Goal: Navigation & Orientation: Find specific page/section

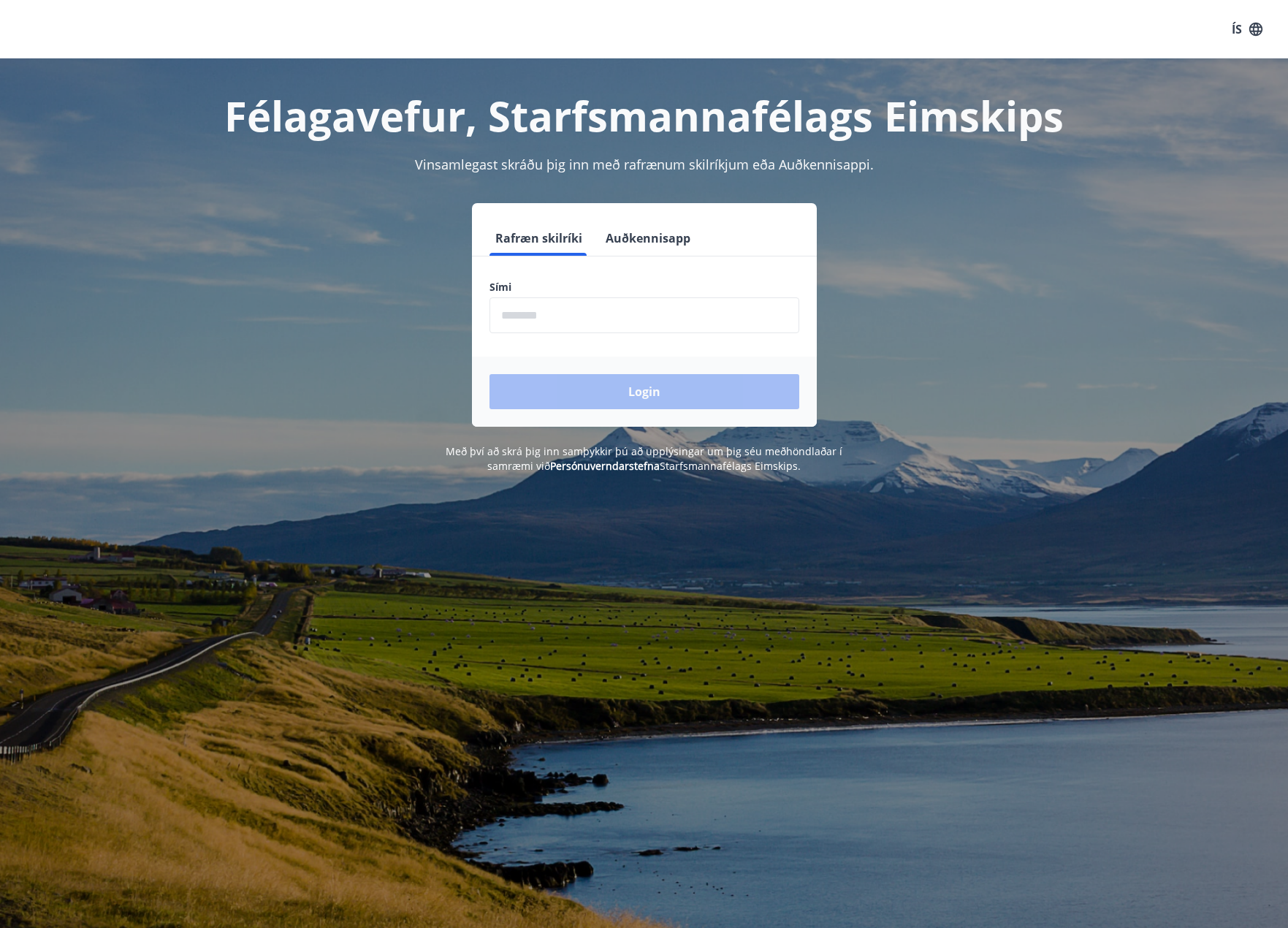
click at [599, 301] on input "phone" at bounding box center [644, 315] width 310 height 36
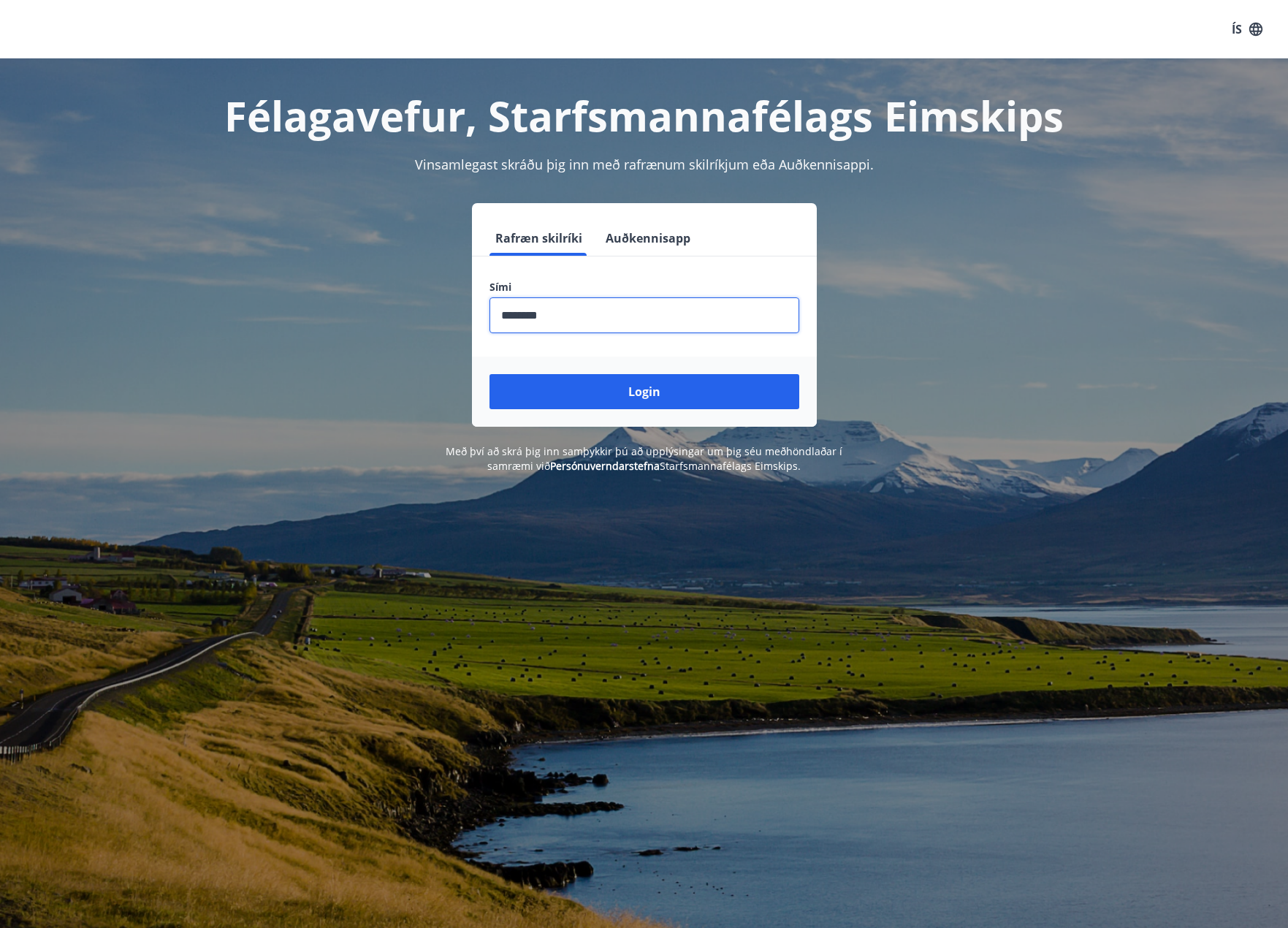
type input "********"
click at [490, 374] on button "Login" at bounding box center [644, 391] width 310 height 35
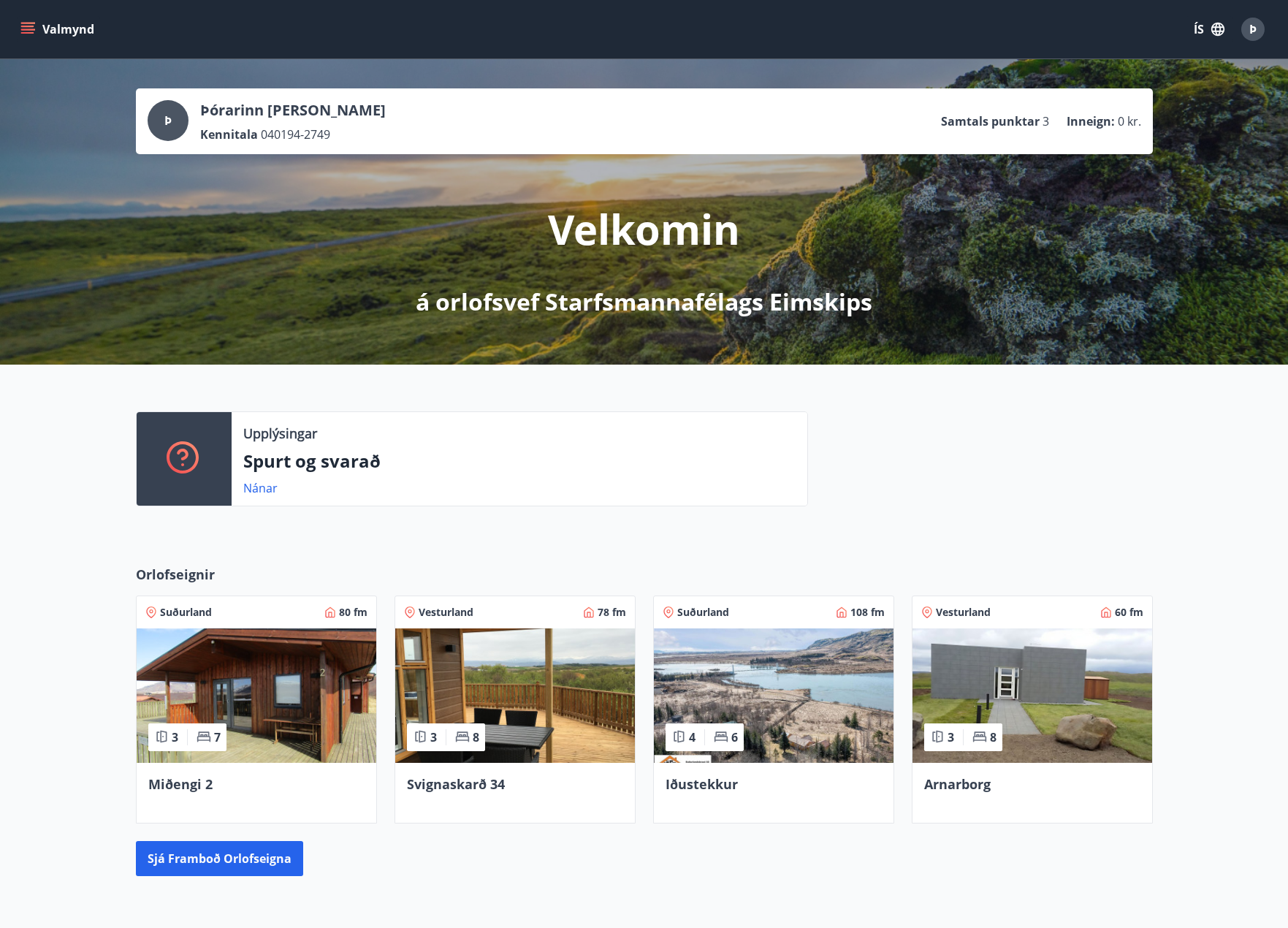
click at [27, 23] on icon "menu" at bounding box center [29, 24] width 16 height 2
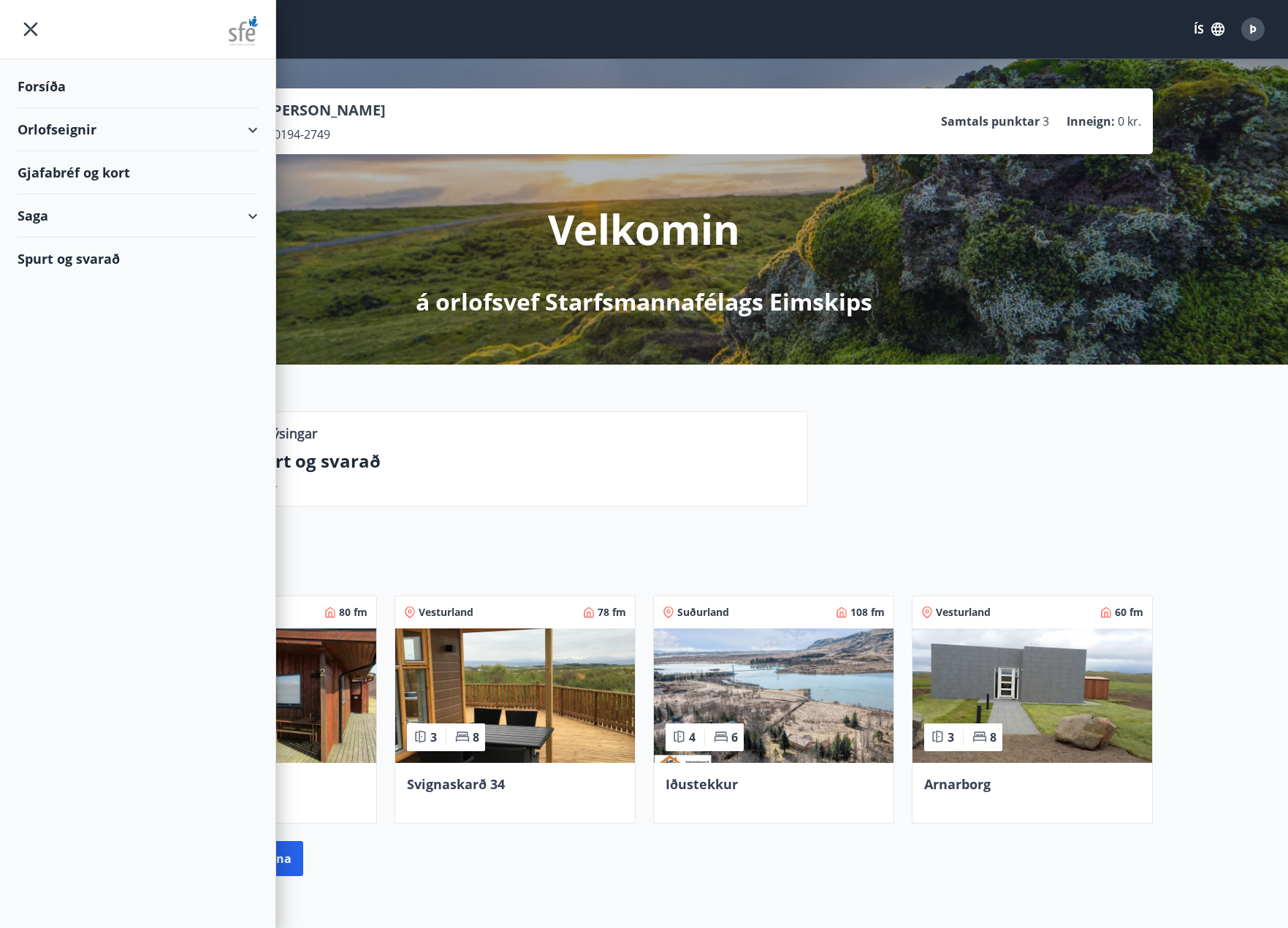
click at [227, 178] on div "Gjafabréf og kort" at bounding box center [138, 172] width 240 height 43
click at [732, 545] on div "Orlofseignir Suðurland 80 fm 3 7 Miðengi 2 Vesturland 78 fm 3 8 Svignaskarð 34 …" at bounding box center [644, 721] width 1288 height 358
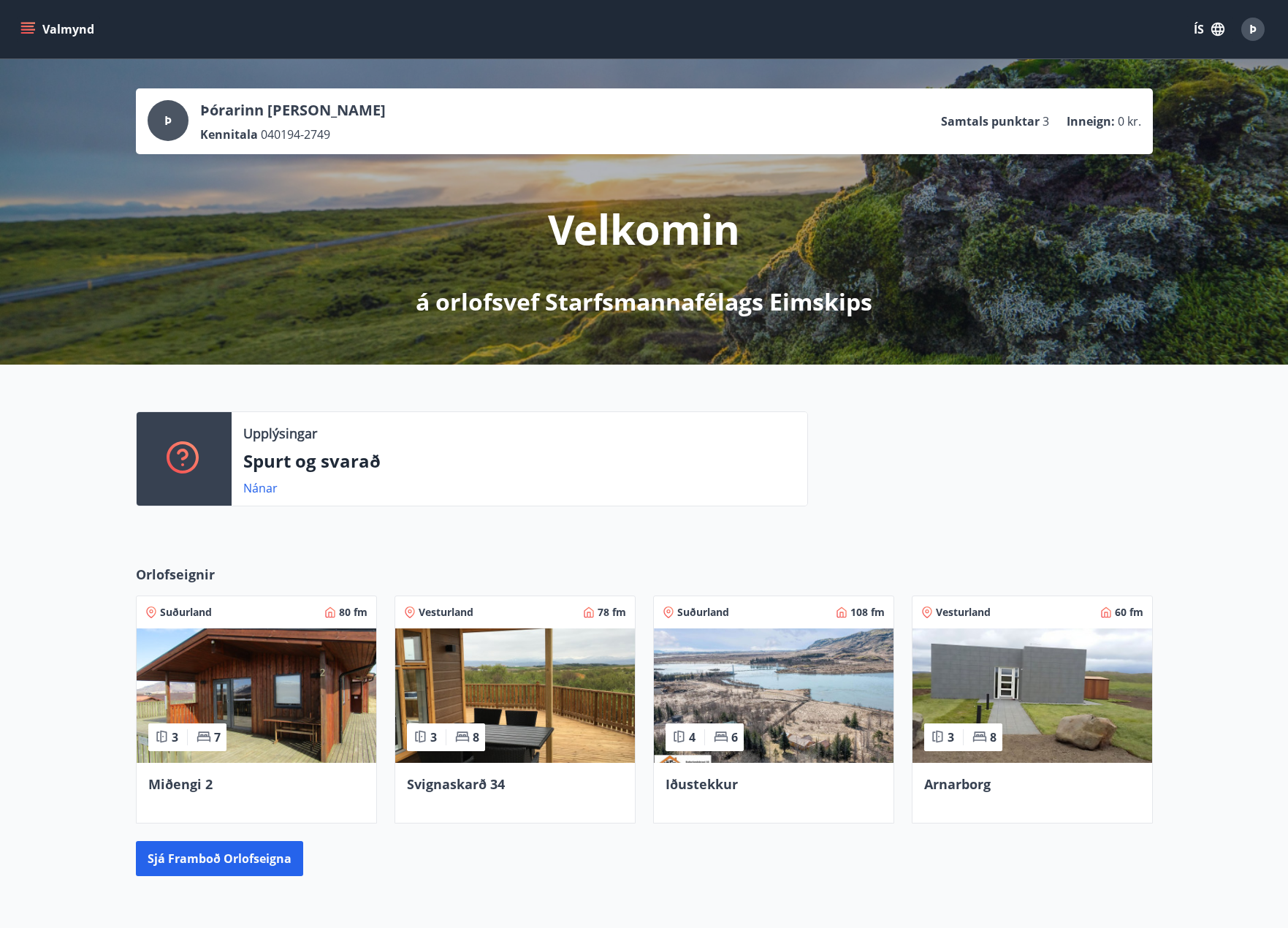
click at [22, 22] on icon "menu" at bounding box center [27, 29] width 14 height 14
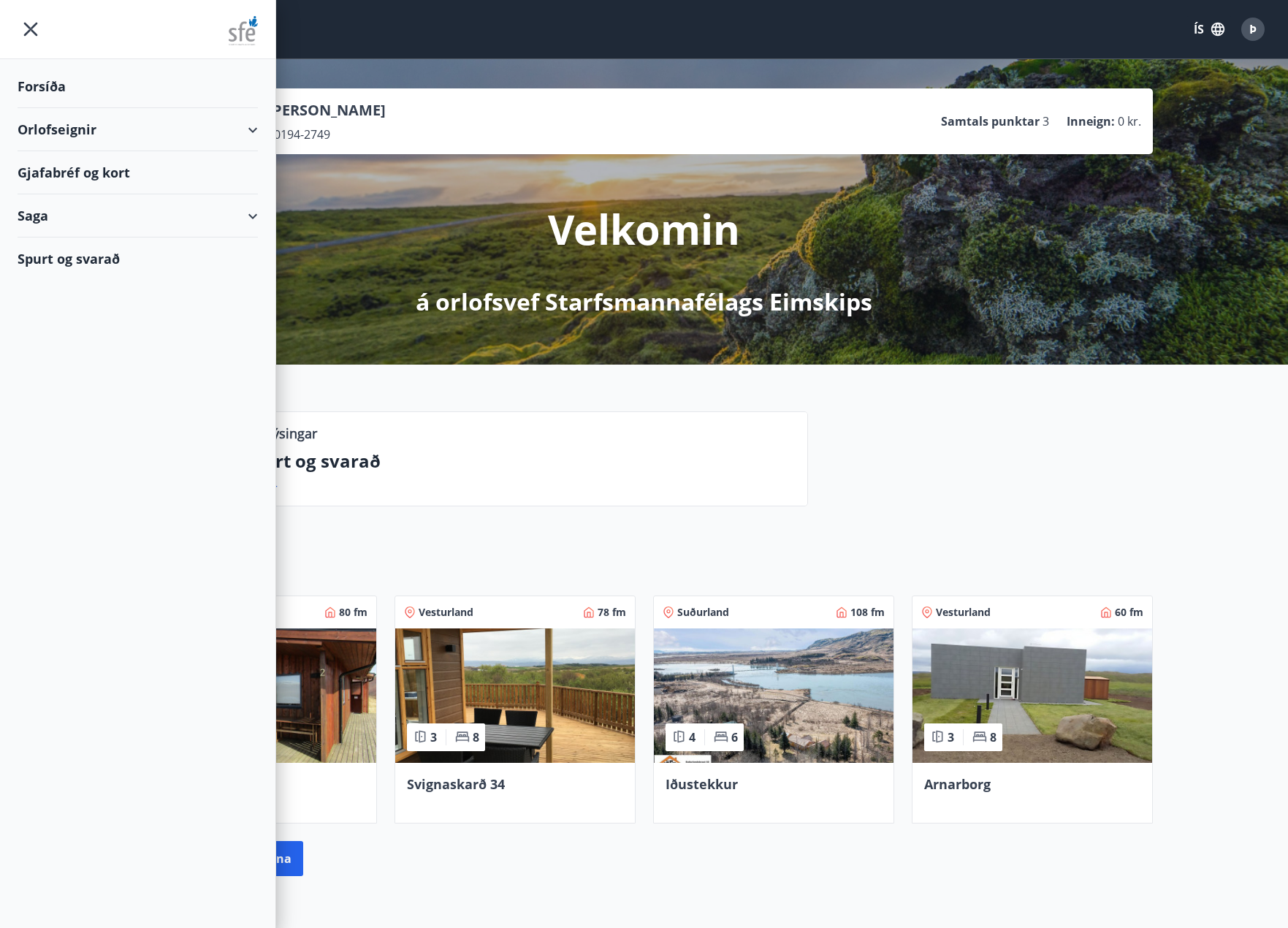
click at [108, 133] on div "Orlofseignir" at bounding box center [138, 129] width 240 height 43
click at [60, 170] on div "Framboð" at bounding box center [138, 166] width 217 height 31
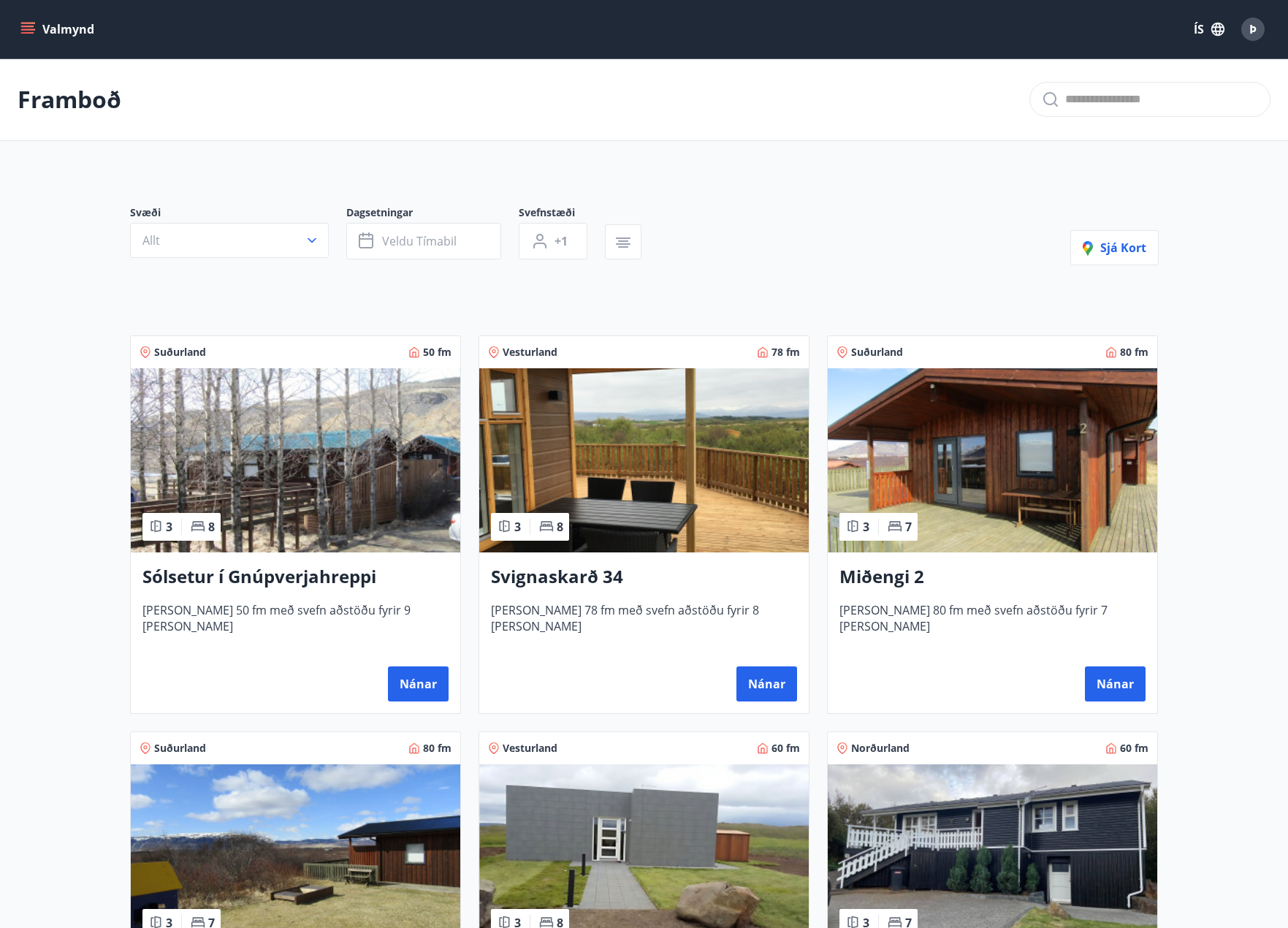
click at [47, 25] on button "Valmynd" at bounding box center [59, 29] width 82 height 26
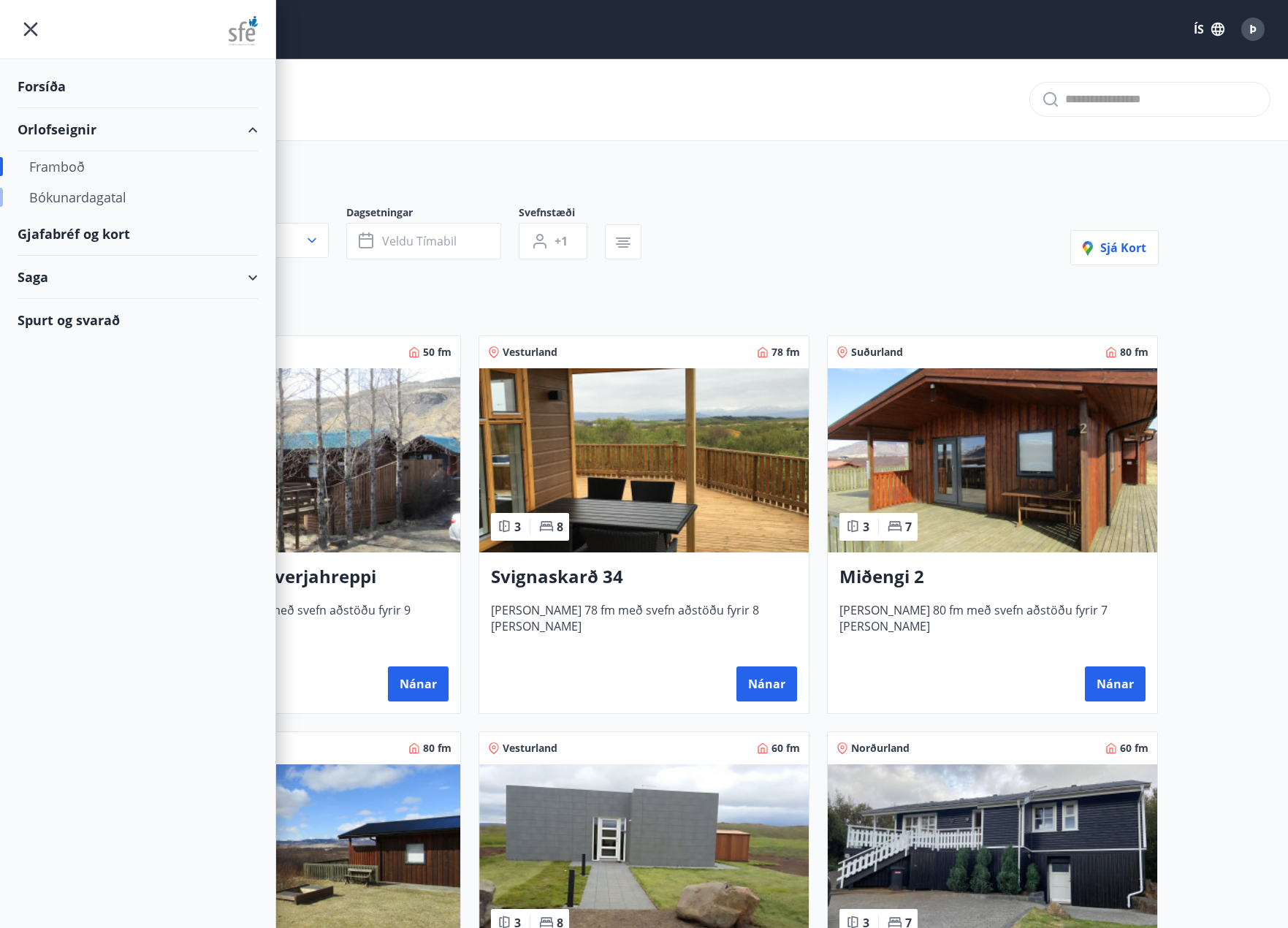
click at [110, 204] on div "Bókunardagatal" at bounding box center [138, 197] width 217 height 31
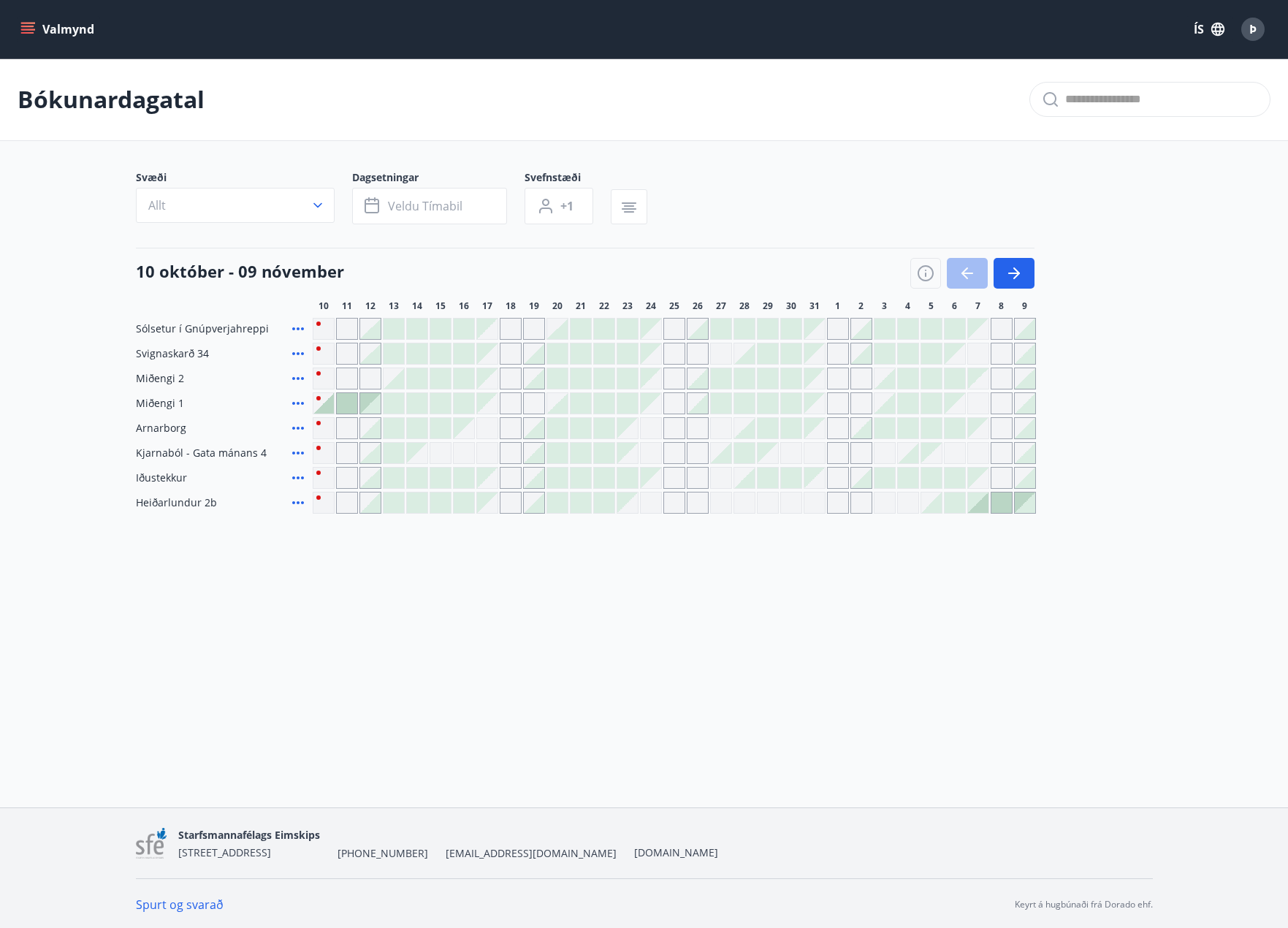
click at [28, 13] on div "Valmynd ÍS Þ" at bounding box center [644, 29] width 1253 height 35
click at [28, 17] on button "Valmynd" at bounding box center [59, 29] width 82 height 26
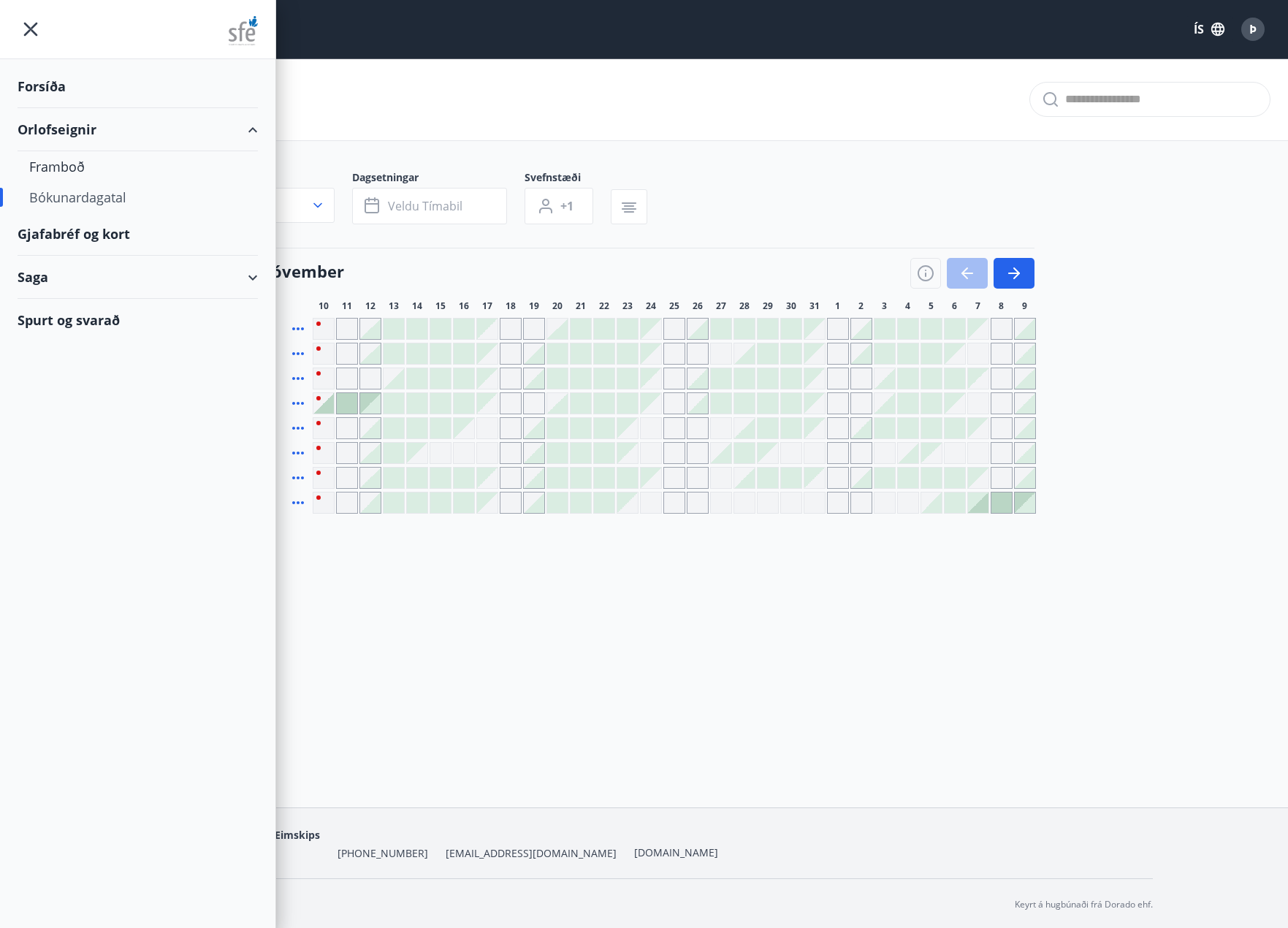
click at [144, 281] on div "Saga" at bounding box center [138, 276] width 240 height 43
click at [74, 352] on div "Umsóknir" at bounding box center [138, 344] width 217 height 31
